Goal: Task Accomplishment & Management: Use online tool/utility

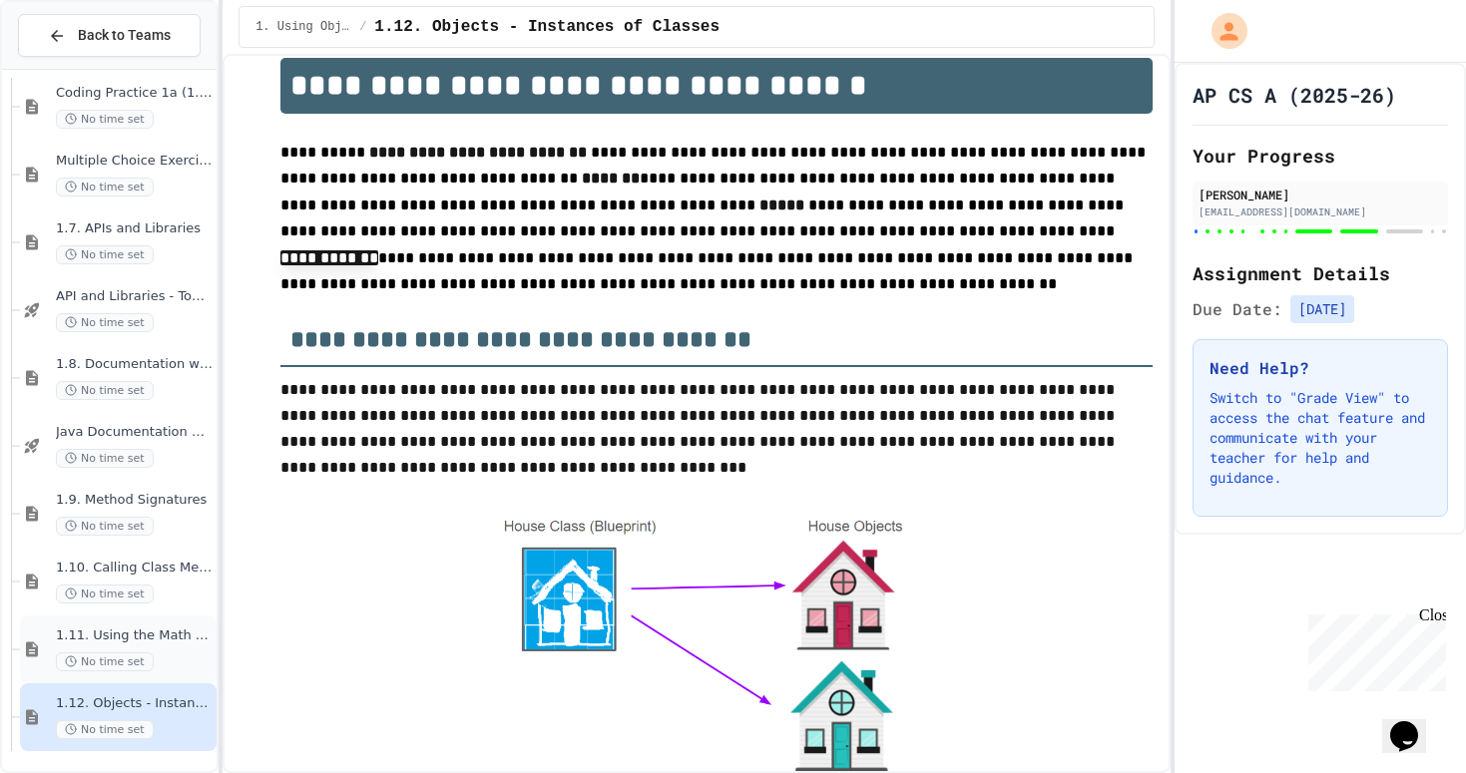
click at [131, 653] on span "No time set" at bounding box center [105, 662] width 98 height 19
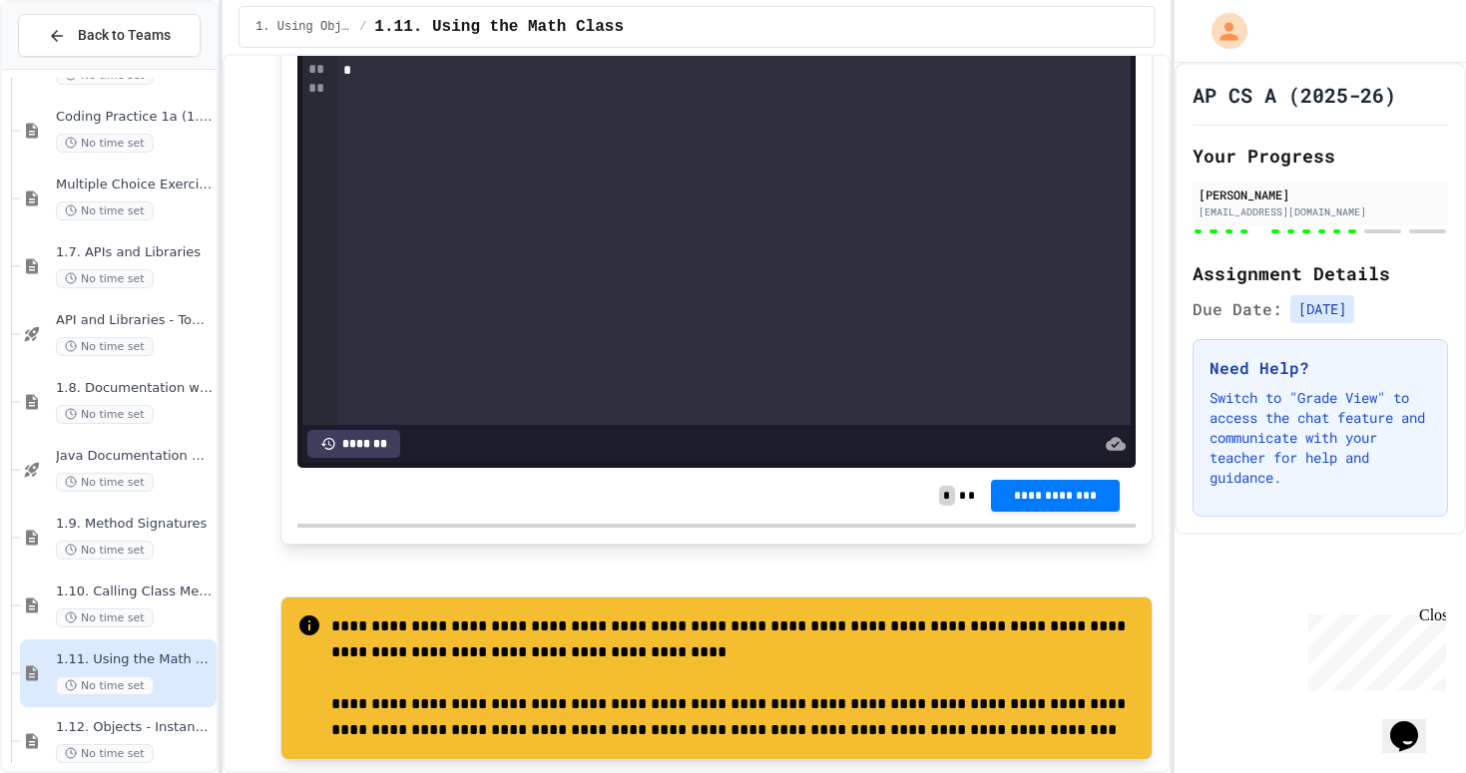
scroll to position [14660, 0]
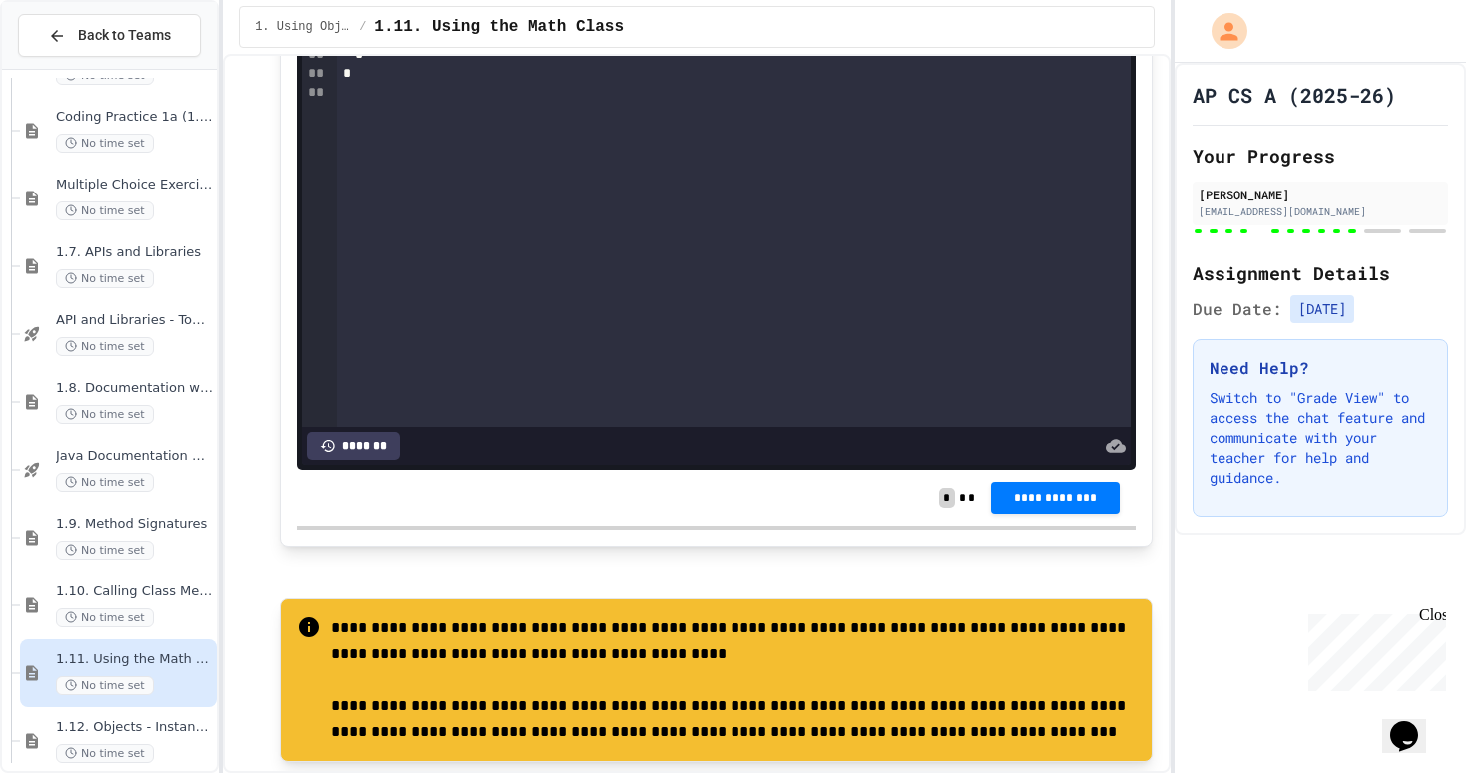
drag, startPoint x: 614, startPoint y: 242, endPoint x: 575, endPoint y: 243, distance: 38.9
drag, startPoint x: 733, startPoint y: 239, endPoint x: 748, endPoint y: 324, distance: 86.1
paste div
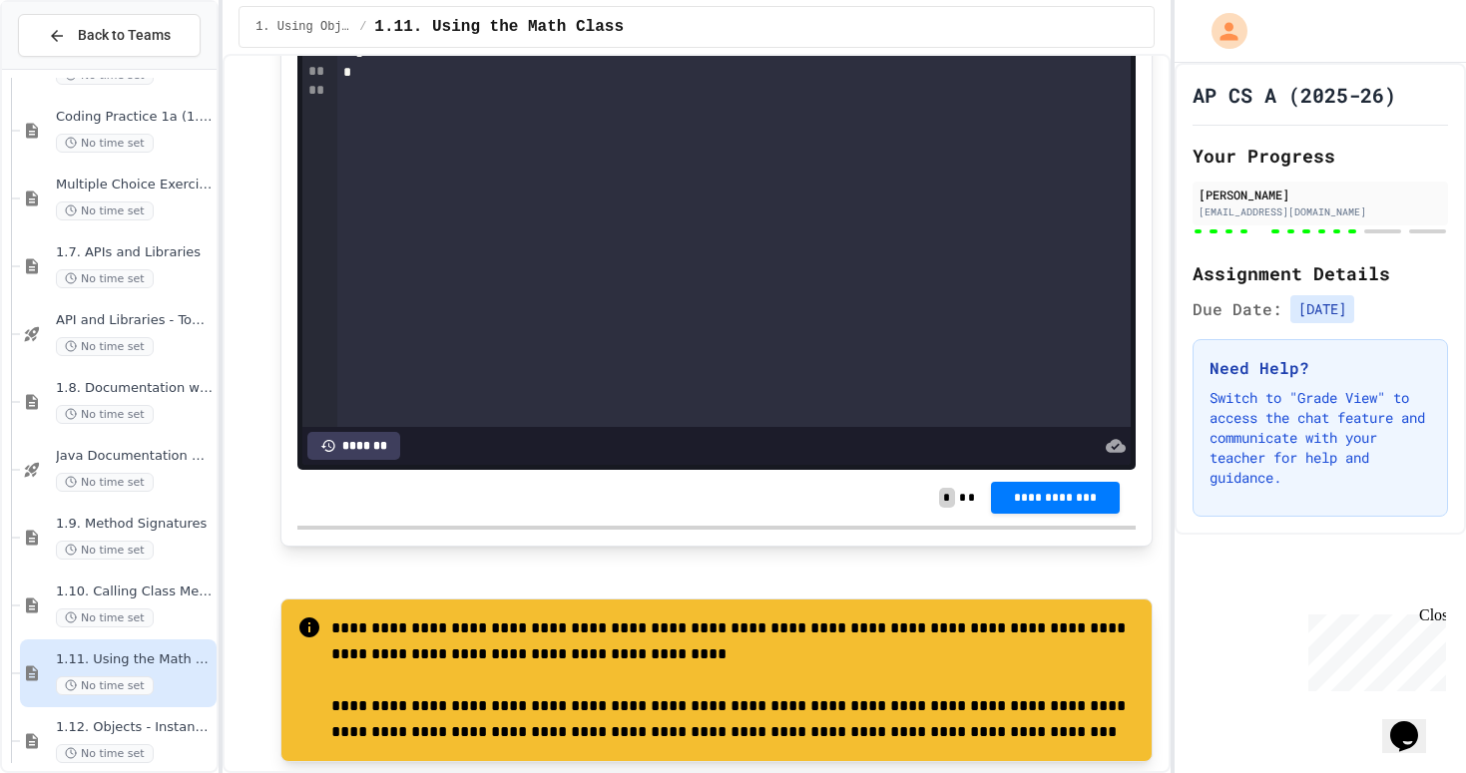
drag, startPoint x: 763, startPoint y: 241, endPoint x: 723, endPoint y: 244, distance: 40.0
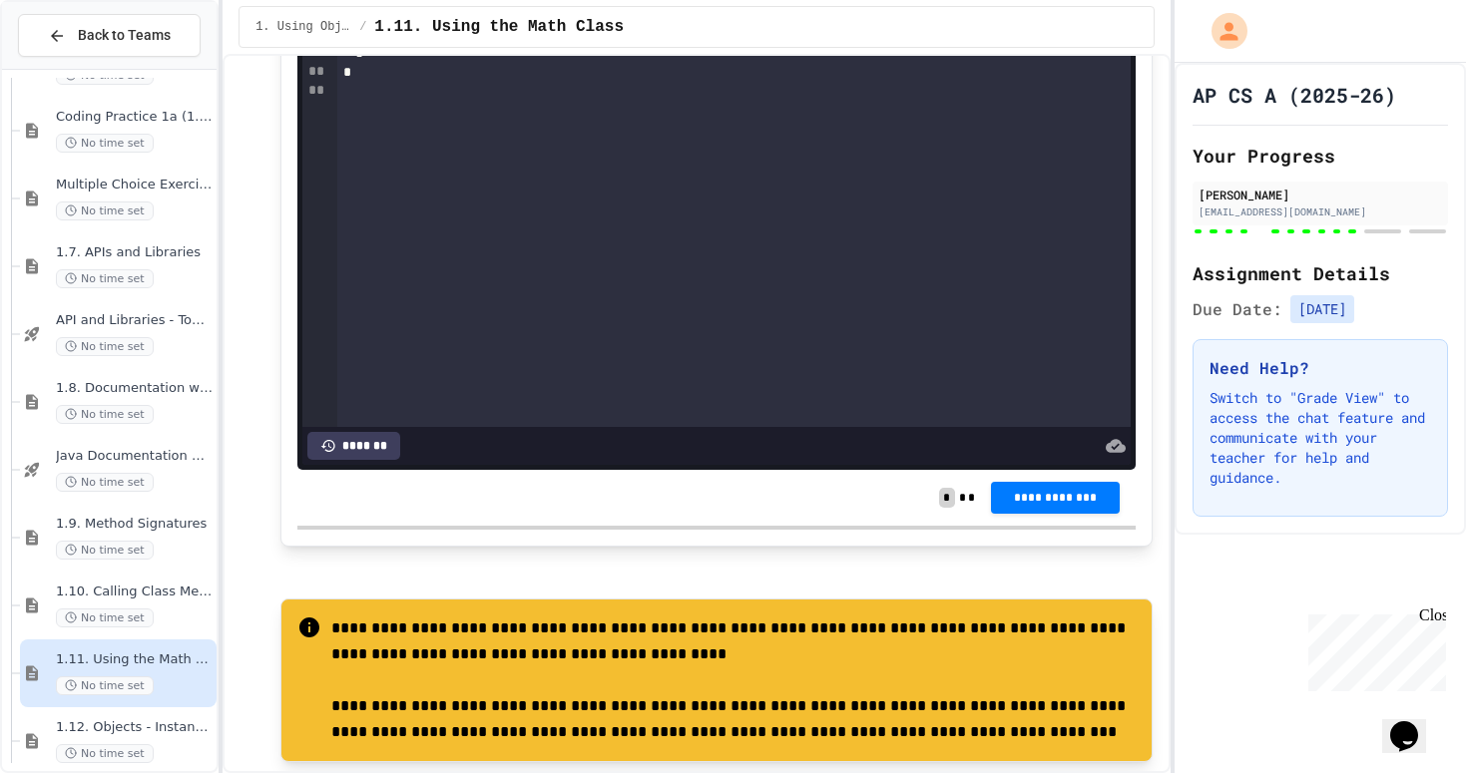
drag, startPoint x: 613, startPoint y: 241, endPoint x: 577, endPoint y: 244, distance: 36.0
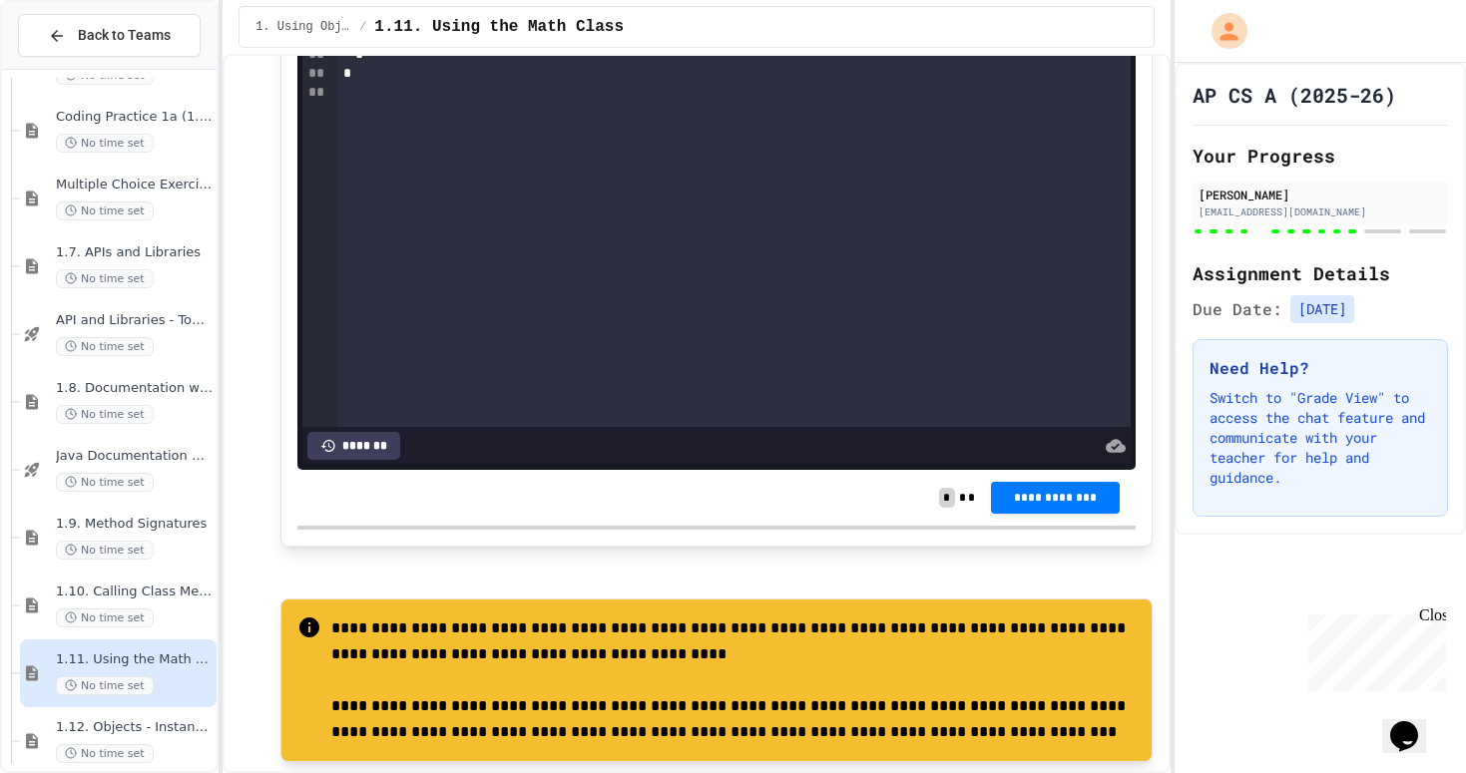
drag, startPoint x: 804, startPoint y: 288, endPoint x: 411, endPoint y: 277, distance: 393.3
drag, startPoint x: 811, startPoint y: 268, endPoint x: 414, endPoint y: 263, distance: 397.2
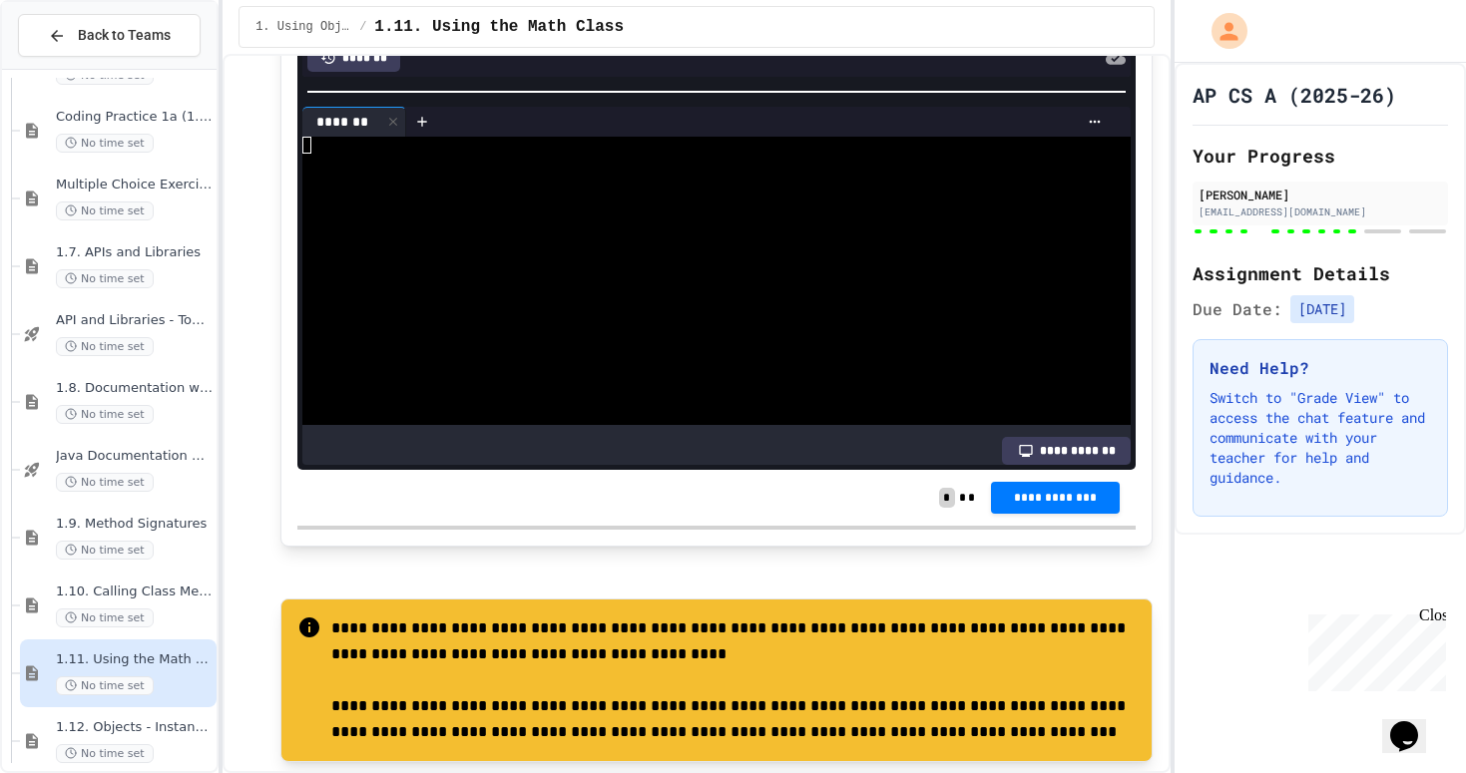
scroll to position [22, 0]
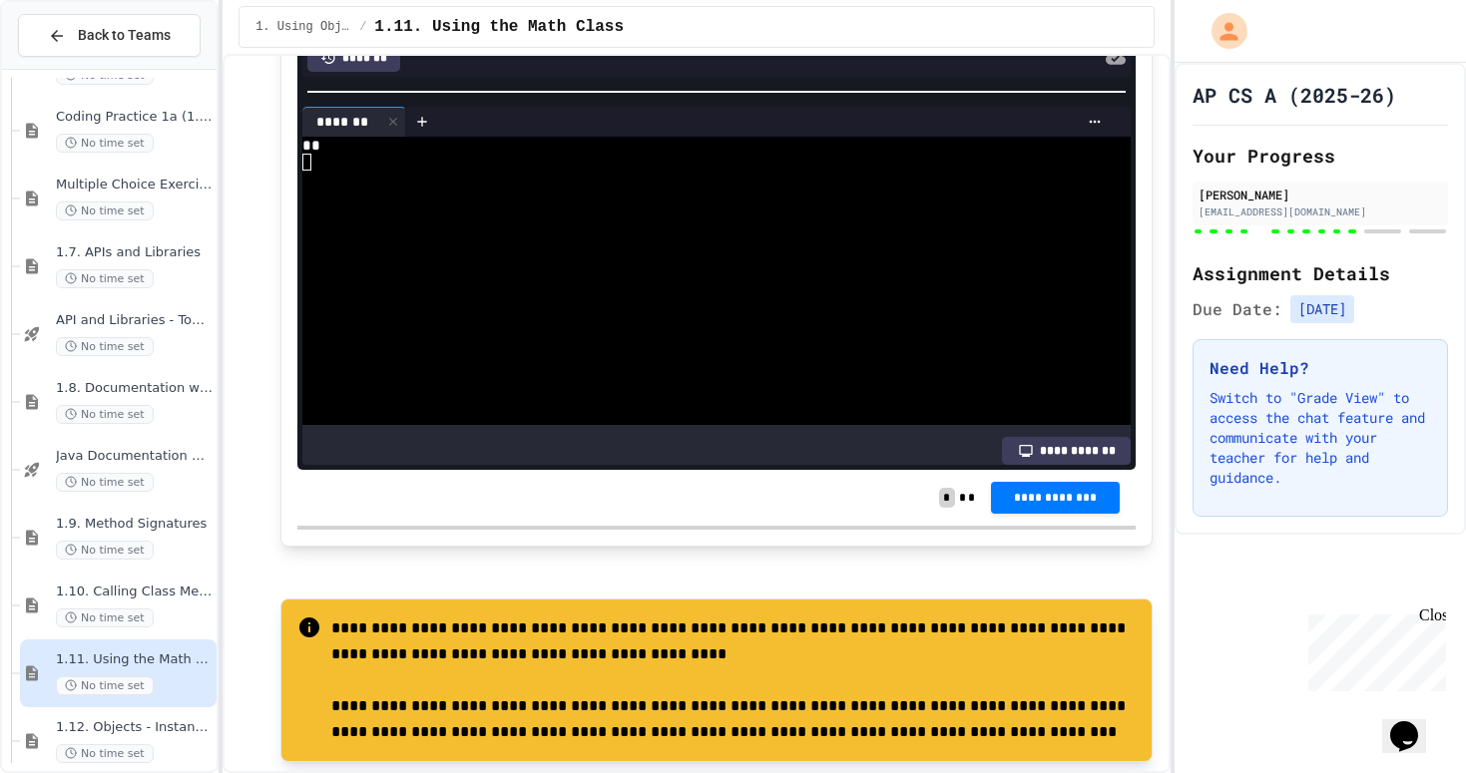
drag, startPoint x: 540, startPoint y: 235, endPoint x: 759, endPoint y: 251, distance: 220.2
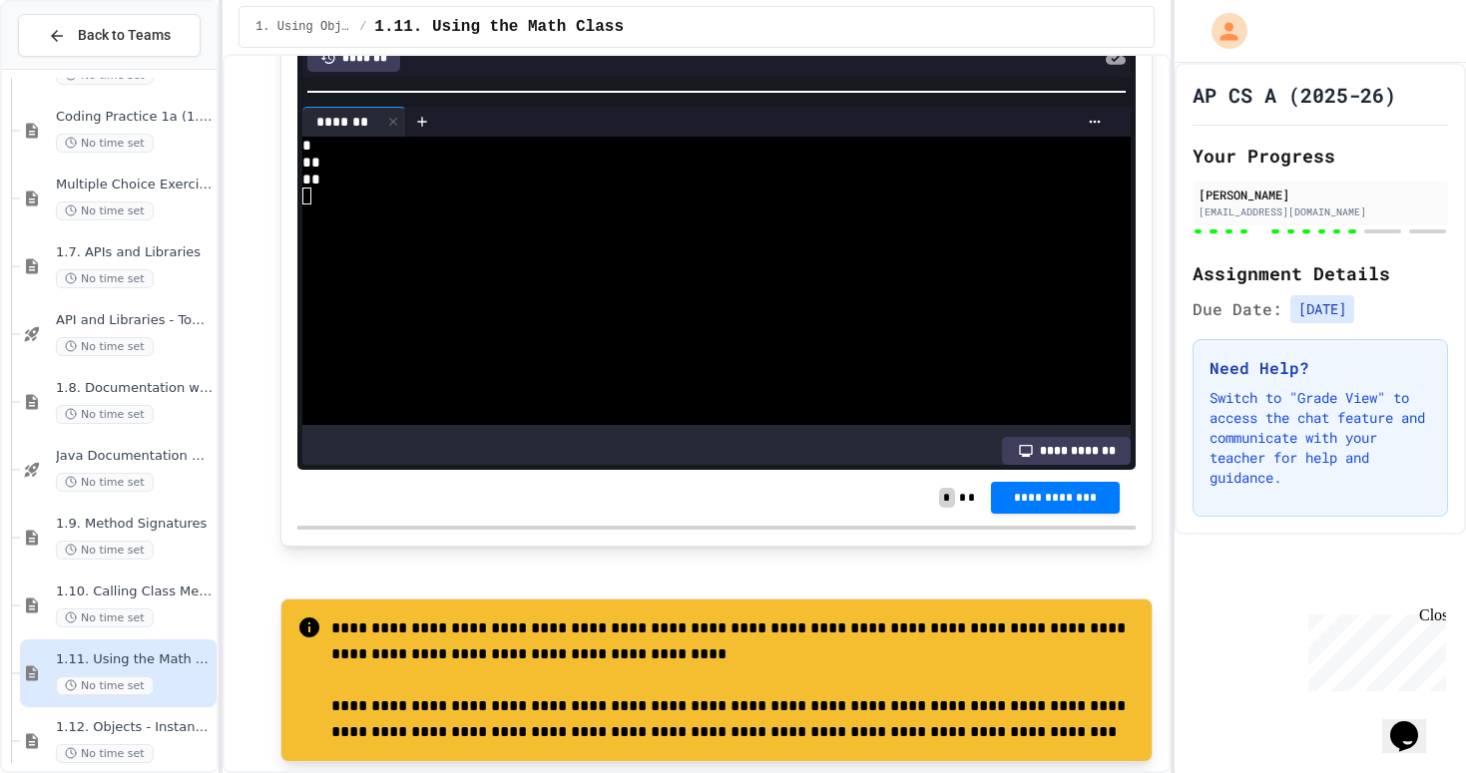
scroll to position [112, 0]
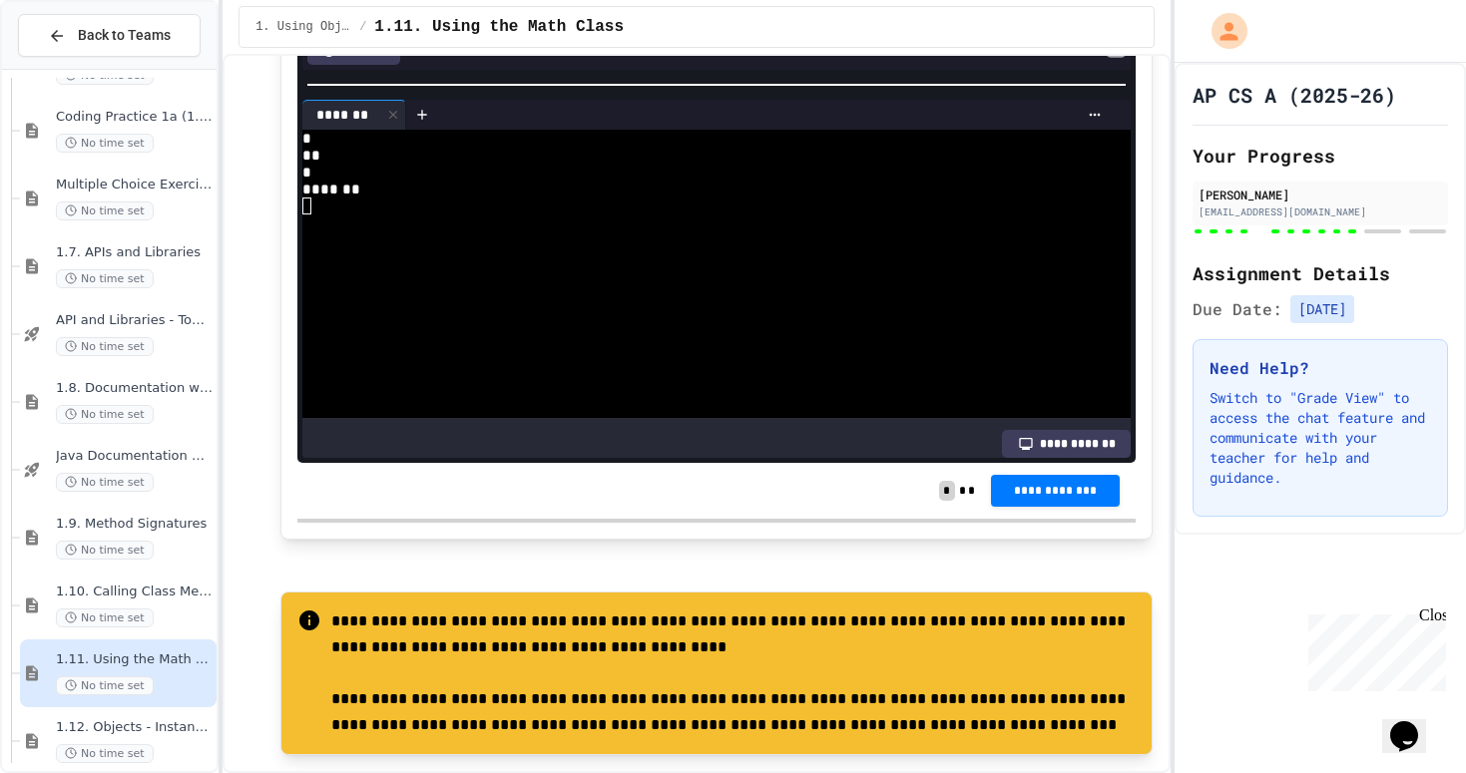
scroll to position [14784, 0]
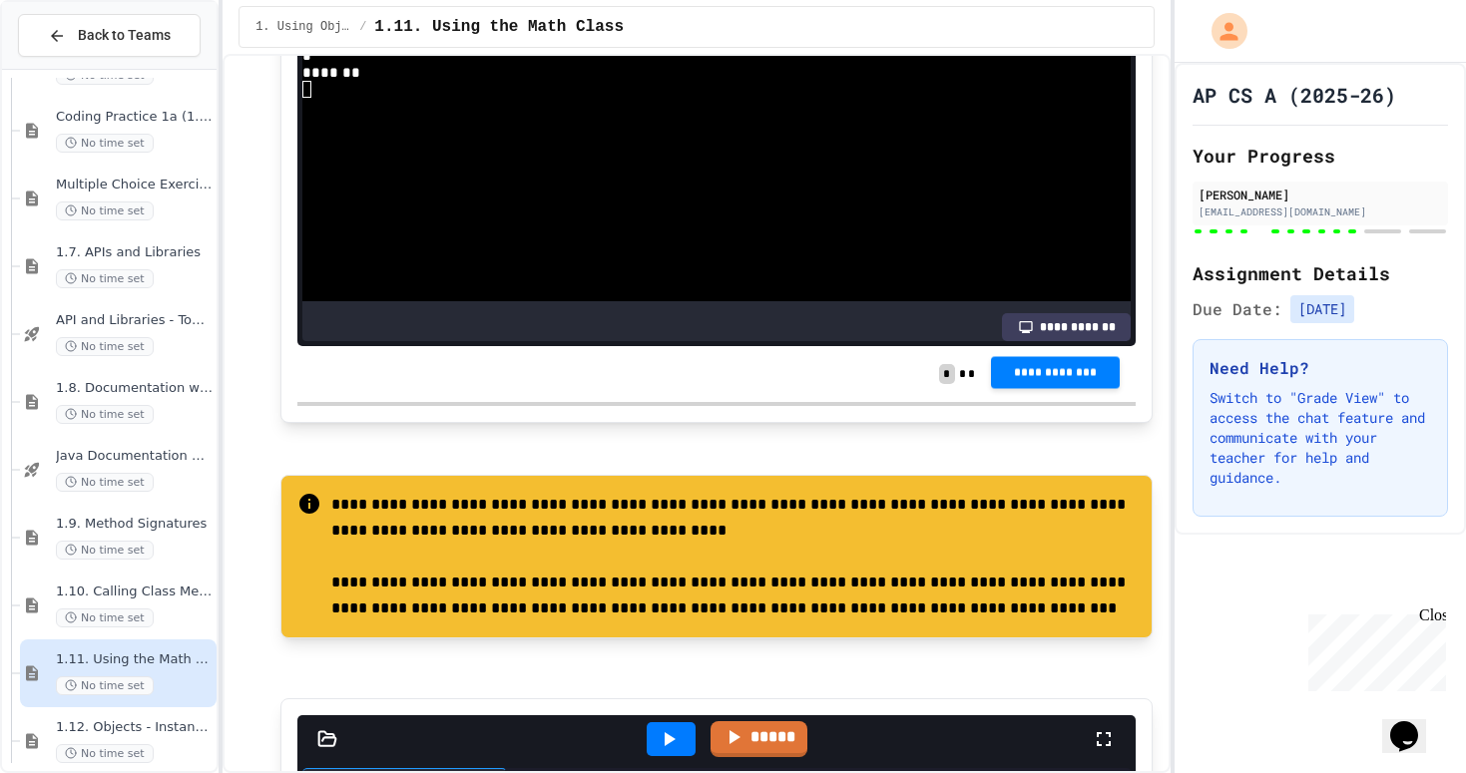
click at [1017, 380] on span "**********" at bounding box center [1055, 372] width 96 height 16
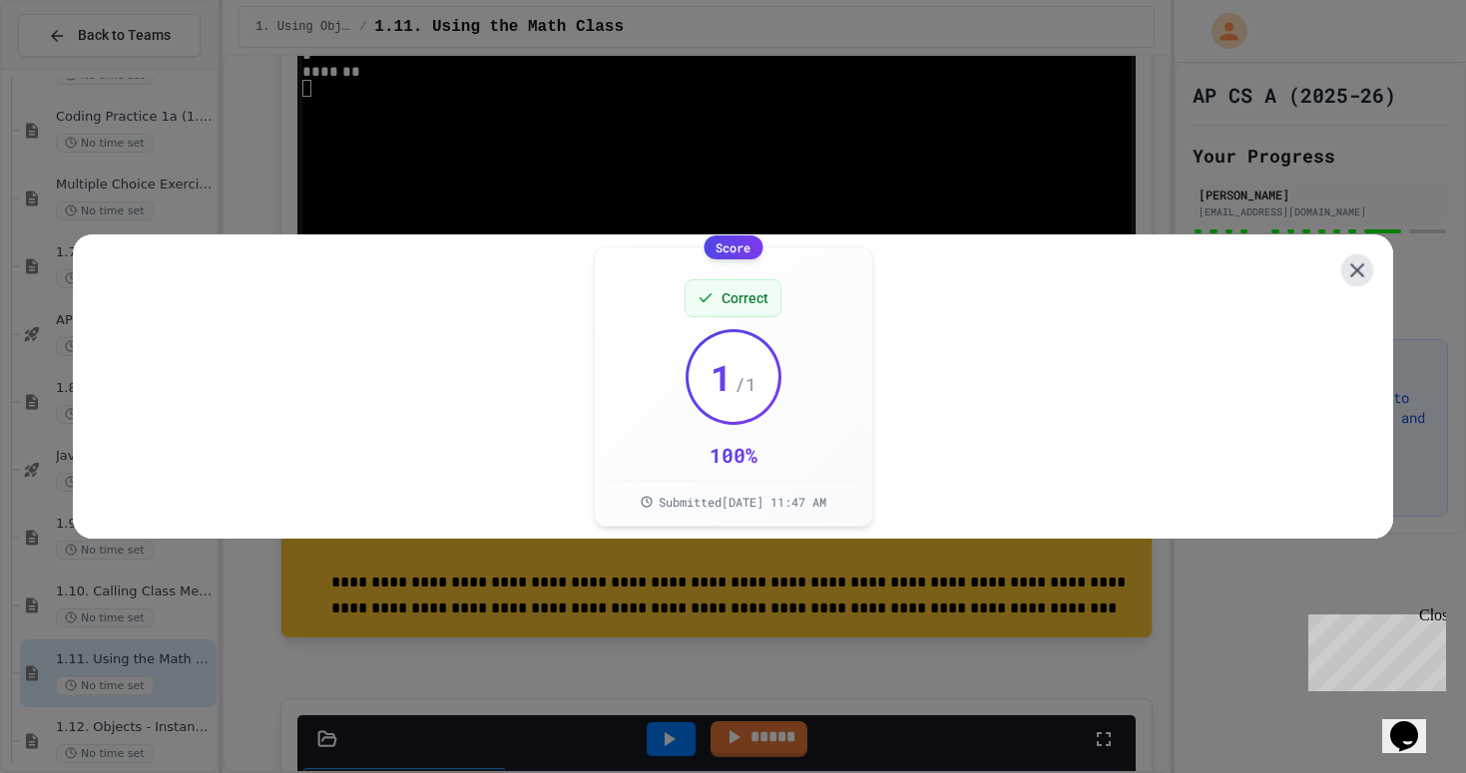
click at [1358, 266] on icon at bounding box center [1356, 270] width 25 height 25
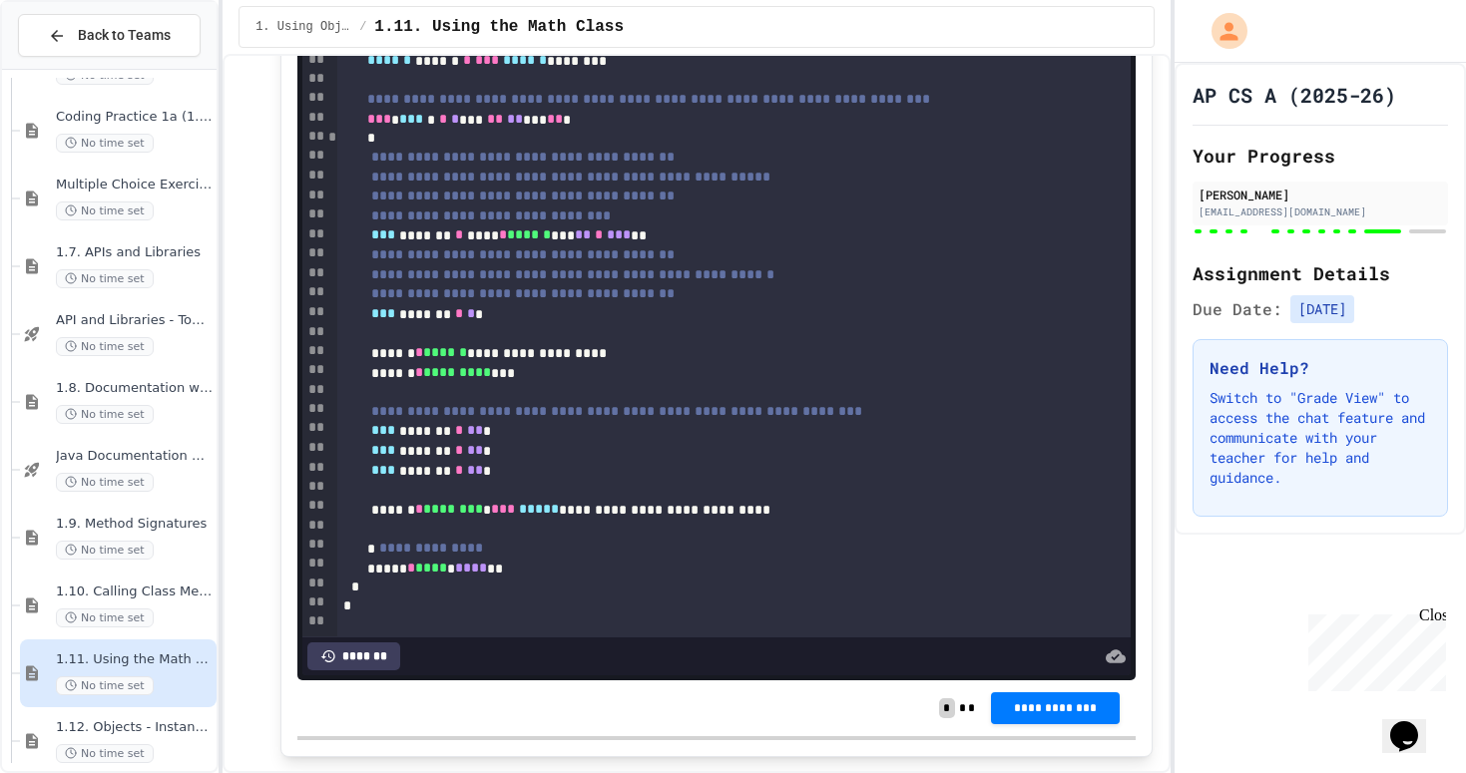
scroll to position [86, 0]
